Goal: Find contact information

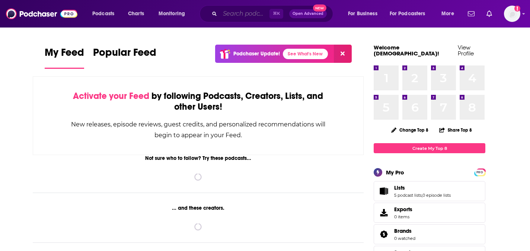
click at [251, 14] on input "Search podcasts, credits, & more..." at bounding box center [244, 14] width 49 height 12
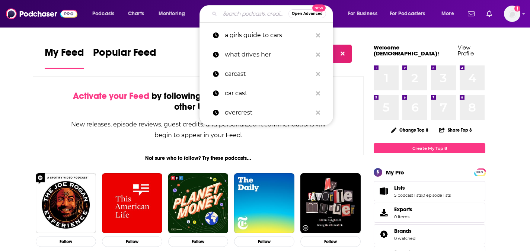
paste input "Witschaftswoche"
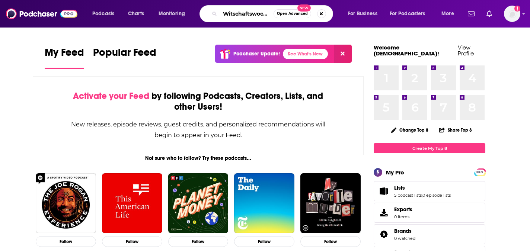
scroll to position [0, 1]
type input "Witschaftswoche"
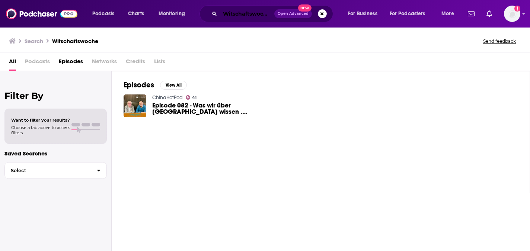
click at [237, 11] on input "Witschaftswoche" at bounding box center [247, 14] width 54 height 12
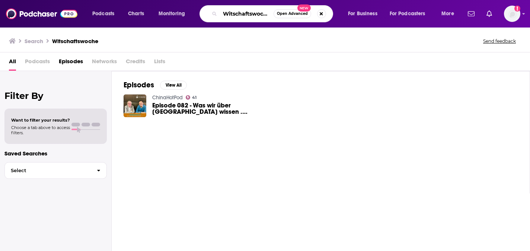
click at [237, 11] on input "Witschaftswoche" at bounding box center [247, 14] width 54 height 12
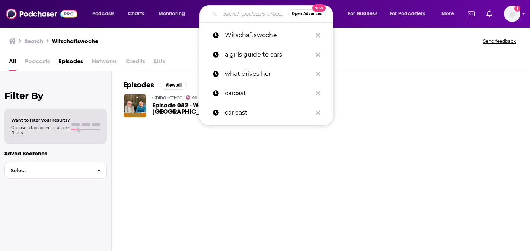
paste input "Handelsblatt"
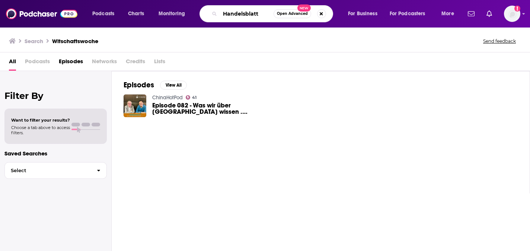
type input "Handelsblatt"
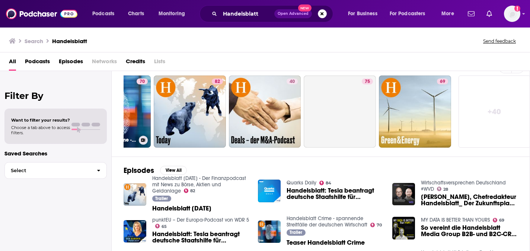
scroll to position [0, 277]
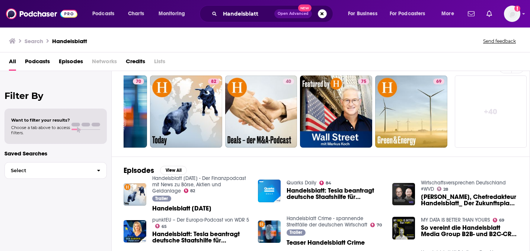
click at [490, 106] on link "+ 40" at bounding box center [491, 112] width 72 height 72
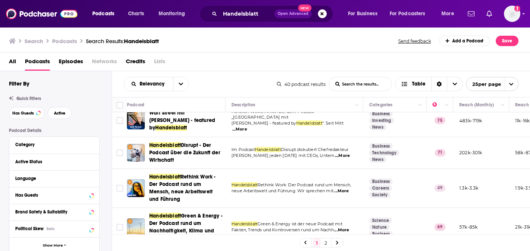
scroll to position [208, 0]
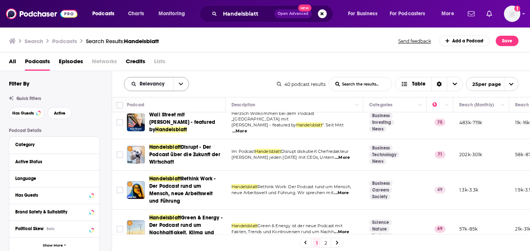
click at [182, 84] on icon "open menu" at bounding box center [181, 84] width 4 height 3
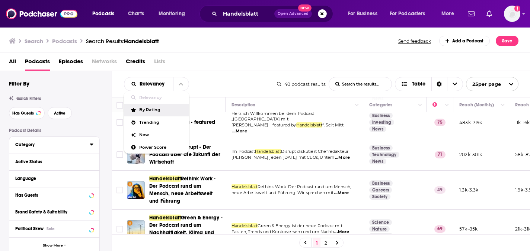
click at [46, 144] on div "Category" at bounding box center [50, 144] width 70 height 5
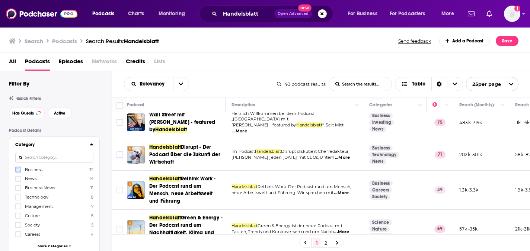
click at [19, 170] on icon at bounding box center [18, 169] width 4 height 3
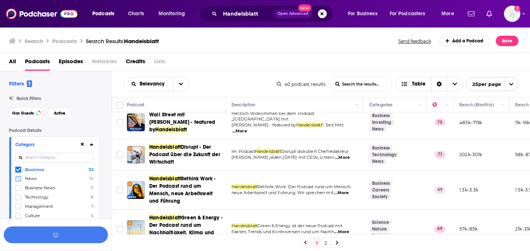
click at [19, 179] on icon at bounding box center [18, 178] width 4 height 3
click at [19, 188] on icon at bounding box center [18, 187] width 4 height 3
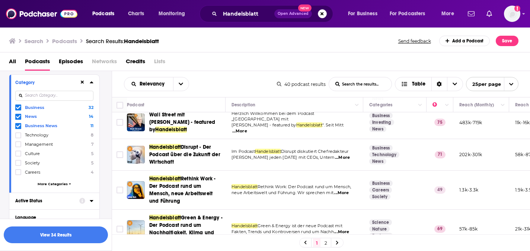
scroll to position [63, 0]
click at [19, 172] on icon at bounding box center [18, 172] width 4 height 4
click at [48, 183] on span "More Categories" at bounding box center [53, 184] width 30 height 4
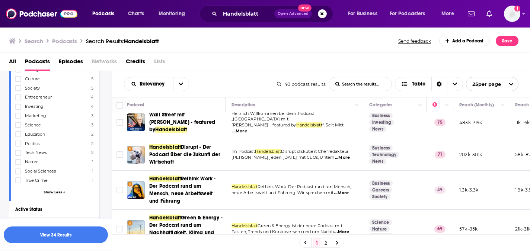
scroll to position [147, 0]
click at [55, 234] on button "View 34 Results" at bounding box center [56, 235] width 104 height 17
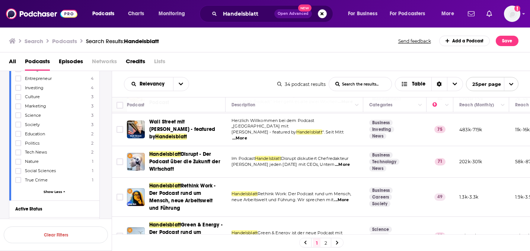
scroll to position [200, 0]
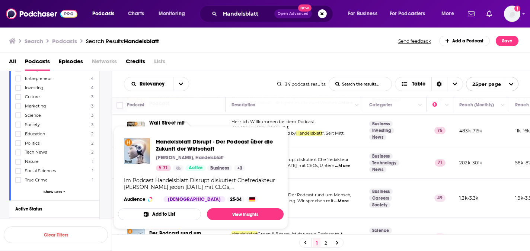
click at [206, 159] on p "[PERSON_NAME], Handelsblatt" at bounding box center [190, 158] width 68 height 6
click at [228, 211] on link "View Insights" at bounding box center [245, 214] width 77 height 12
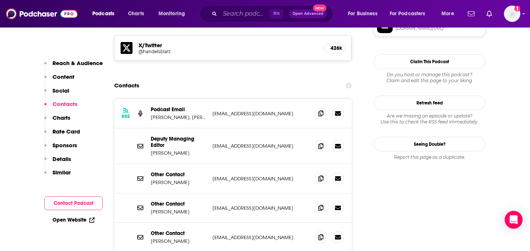
scroll to position [662, 0]
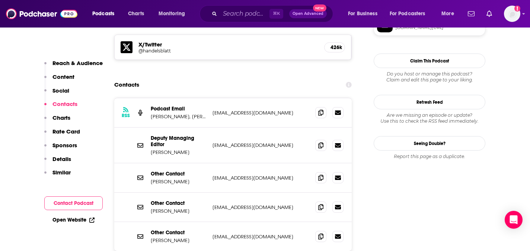
drag, startPoint x: 152, startPoint y: 84, endPoint x: 277, endPoint y: 185, distance: 161.1
click at [277, 185] on div "RSS Podcast Email [PERSON_NAME], [PERSON_NAME] [EMAIL_ADDRESS][DOMAIN_NAME] [EM…" at bounding box center [232, 174] width 237 height 153
drag, startPoint x: 151, startPoint y: 86, endPoint x: 194, endPoint y: 91, distance: 43.1
click at [194, 106] on div "Podcast Email [PERSON_NAME], [PERSON_NAME]" at bounding box center [179, 113] width 56 height 14
click at [185, 113] on p "[PERSON_NAME], [PERSON_NAME]" at bounding box center [179, 116] width 56 height 6
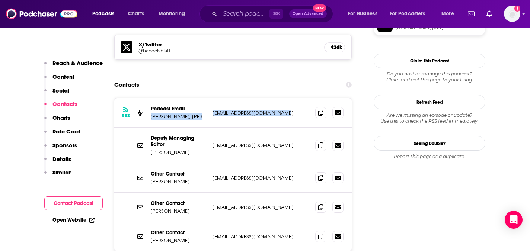
drag, startPoint x: 150, startPoint y: 92, endPoint x: 215, endPoint y: 93, distance: 65.1
click at [215, 98] on div "RSS Podcast Email [PERSON_NAME], [PERSON_NAME] [EMAIL_ADDRESS][DOMAIN_NAME] [EM…" at bounding box center [232, 112] width 237 height 29
copy div "[PERSON_NAME], [DEMOGRAPHIC_DATA][PERSON_NAME] [EMAIL_ADDRESS][DOMAIN_NAME]"
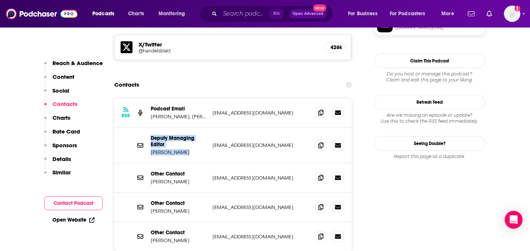
drag, startPoint x: 151, startPoint y: 113, endPoint x: 183, endPoint y: 126, distance: 34.9
click at [183, 135] on div "Deputy Managing Editor [PERSON_NAME]" at bounding box center [179, 145] width 56 height 20
copy div "Deputy Managing Editor [PERSON_NAME]"
drag, startPoint x: 273, startPoint y: 122, endPoint x: 212, endPoint y: 122, distance: 60.7
click at [212, 142] on p "[EMAIL_ADDRESS][DOMAIN_NAME]" at bounding box center [260, 145] width 97 height 6
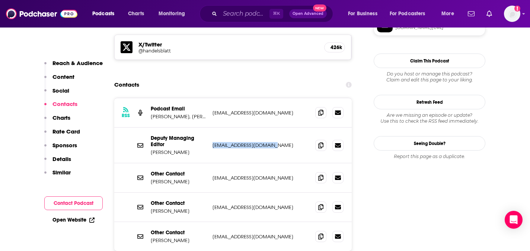
copy p "[EMAIL_ADDRESS][DOMAIN_NAME]"
drag, startPoint x: 182, startPoint y: 158, endPoint x: 150, endPoint y: 157, distance: 32.8
click at [150, 163] on div "Other Contact [PERSON_NAME] [EMAIL_ADDRESS][DOMAIN_NAME] [EMAIL_ADDRESS][DOMAIN…" at bounding box center [232, 177] width 237 height 29
copy p "[PERSON_NAME]"
drag, startPoint x: 285, startPoint y: 150, endPoint x: 211, endPoint y: 153, distance: 73.8
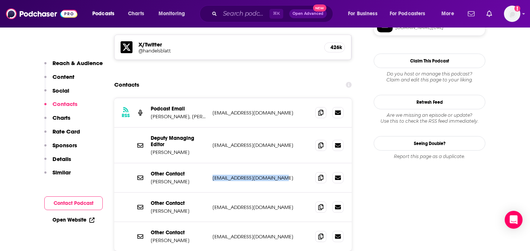
click at [211, 163] on div "Other Contact [PERSON_NAME] [EMAIL_ADDRESS][DOMAIN_NAME] [EMAIL_ADDRESS][DOMAIN…" at bounding box center [232, 177] width 237 height 29
copy p "[EMAIL_ADDRESS][DOMAIN_NAME]"
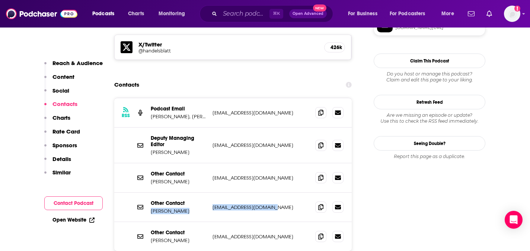
drag, startPoint x: 149, startPoint y: 185, endPoint x: 272, endPoint y: 183, distance: 122.8
click at [272, 193] on div "Other Contact [PERSON_NAME] [EMAIL_ADDRESS][DOMAIN_NAME] [EMAIL_ADDRESS][DOMAIN…" at bounding box center [232, 207] width 237 height 29
copy div "[PERSON_NAME] [EMAIL_ADDRESS][DOMAIN_NAME]"
drag, startPoint x: 149, startPoint y: 213, endPoint x: 197, endPoint y: 214, distance: 47.6
click at [197, 222] on div "Other Contact [PERSON_NAME] [EMAIL_ADDRESS][DOMAIN_NAME] [EMAIL_ADDRESS][DOMAIN…" at bounding box center [232, 236] width 237 height 29
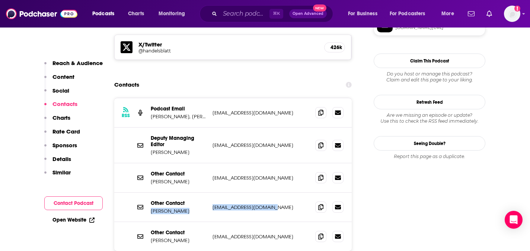
copy p "[PERSON_NAME]"
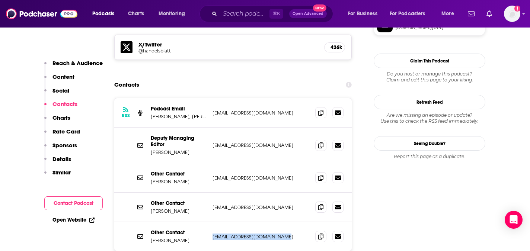
drag, startPoint x: 212, startPoint y: 212, endPoint x: 283, endPoint y: 212, distance: 71.1
click at [283, 222] on div "Other Contact [PERSON_NAME] [EMAIL_ADDRESS][DOMAIN_NAME] [EMAIL_ADDRESS][DOMAIN…" at bounding box center [232, 236] width 237 height 29
copy p "[EMAIL_ADDRESS][DOMAIN_NAME]"
drag, startPoint x: 212, startPoint y: 89, endPoint x: 288, endPoint y: 92, distance: 76.0
click at [288, 98] on div "RSS Podcast Email [PERSON_NAME], [PERSON_NAME] [EMAIL_ADDRESS][DOMAIN_NAME] [EM…" at bounding box center [232, 112] width 237 height 29
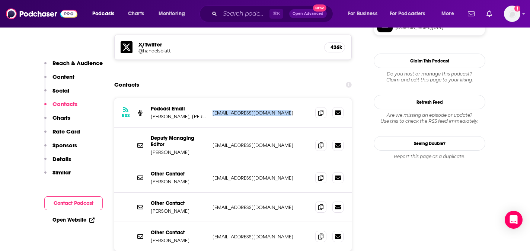
copy p "[EMAIL_ADDRESS][DOMAIN_NAME]"
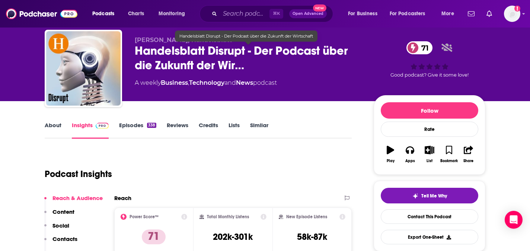
scroll to position [0, 0]
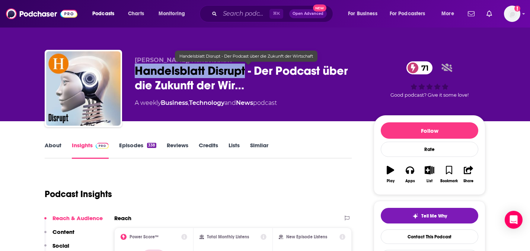
drag, startPoint x: 246, startPoint y: 72, endPoint x: 126, endPoint y: 74, distance: 120.6
click at [126, 74] on div "[PERSON_NAME], Handelsblatt Handelsblatt Disrupt - Der Podcast über die Zukunft…" at bounding box center [265, 90] width 441 height 80
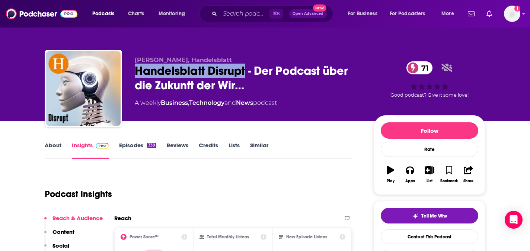
copy h2 "Handelsblatt Disrupt"
